Goal: Find specific page/section: Find specific page/section

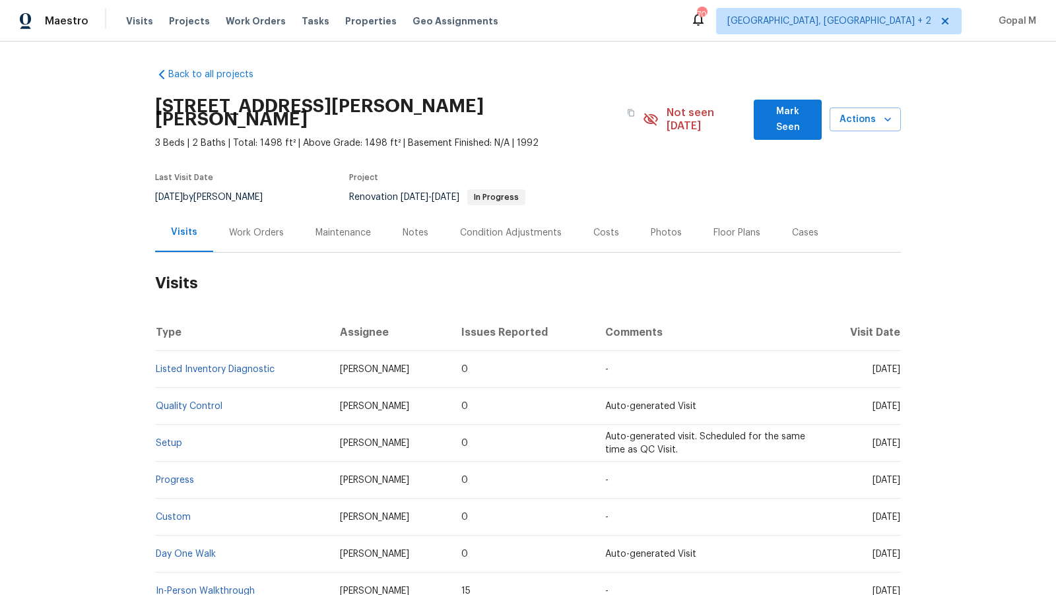
click at [267, 226] on div "Work Orders" at bounding box center [256, 232] width 55 height 13
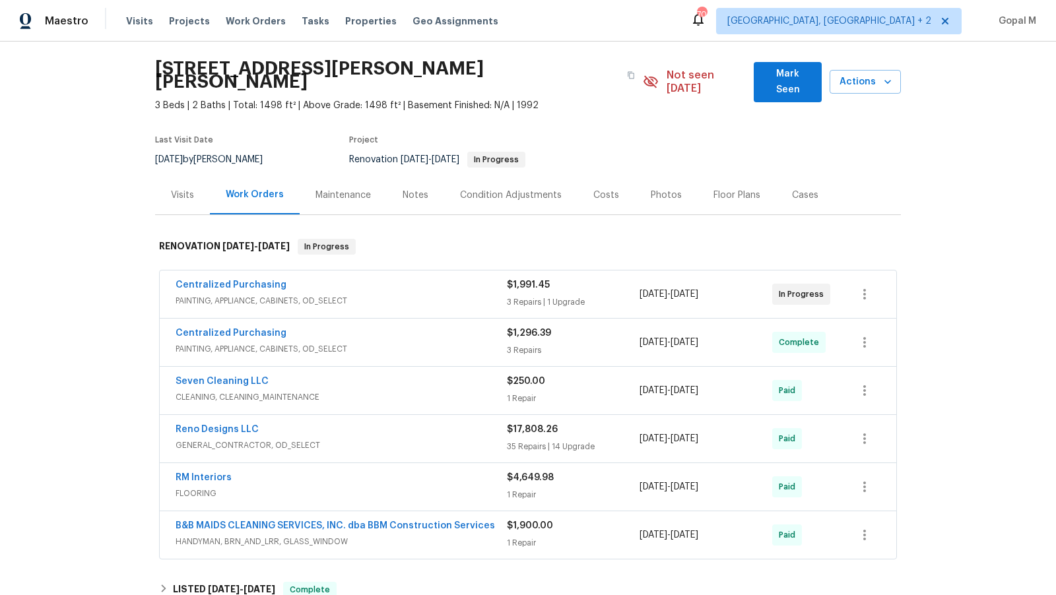
click at [466, 278] on div "Centralized Purchasing" at bounding box center [341, 286] width 331 height 16
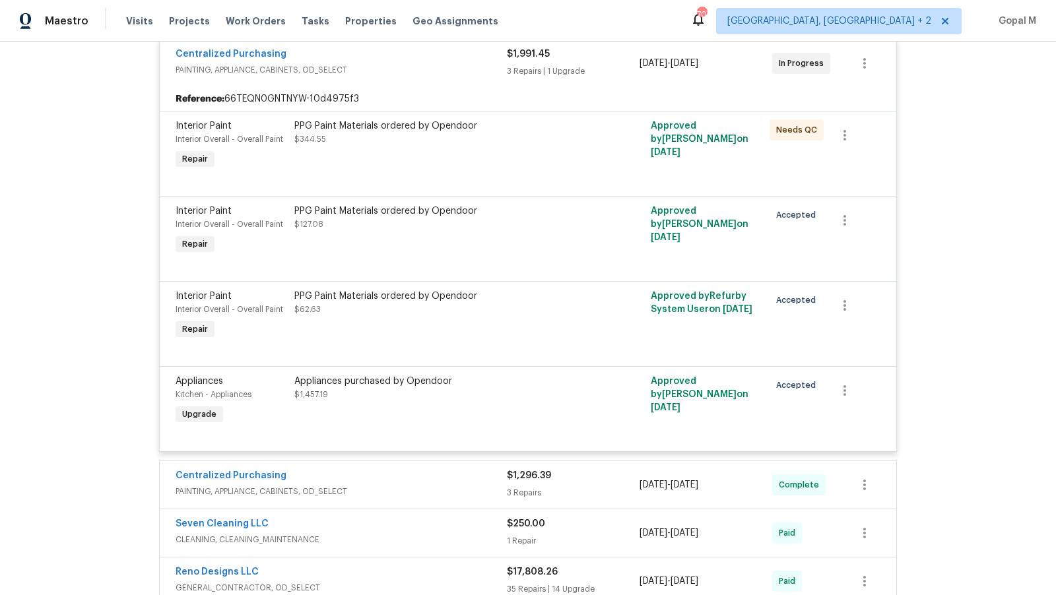
scroll to position [280, 0]
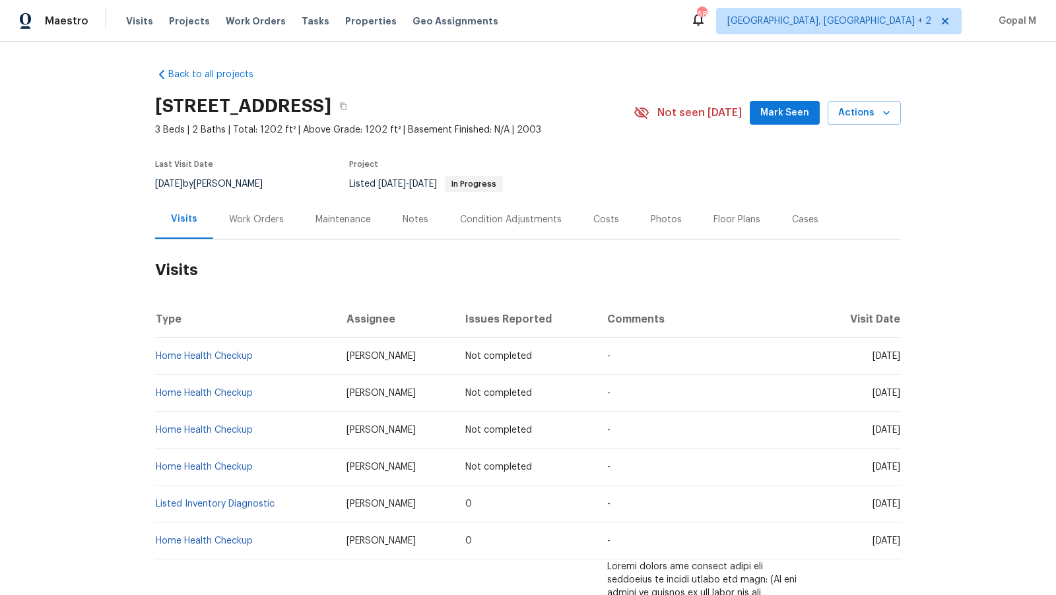
click at [266, 224] on div "Work Orders" at bounding box center [256, 219] width 55 height 13
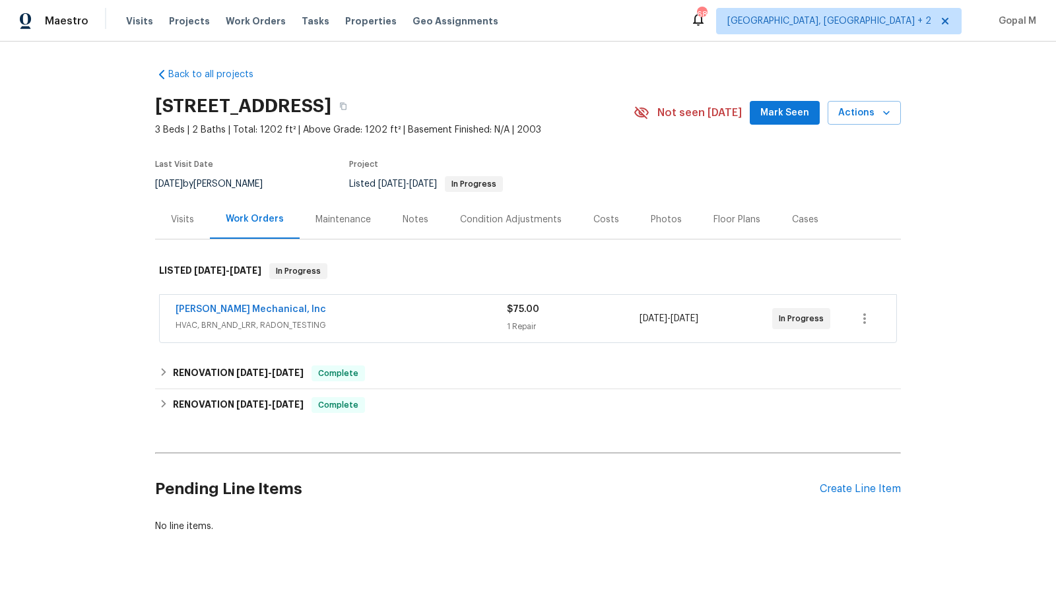
click at [398, 313] on div "[PERSON_NAME] Mechanical, Inc" at bounding box center [341, 311] width 331 height 16
